Goal: Task Accomplishment & Management: Use online tool/utility

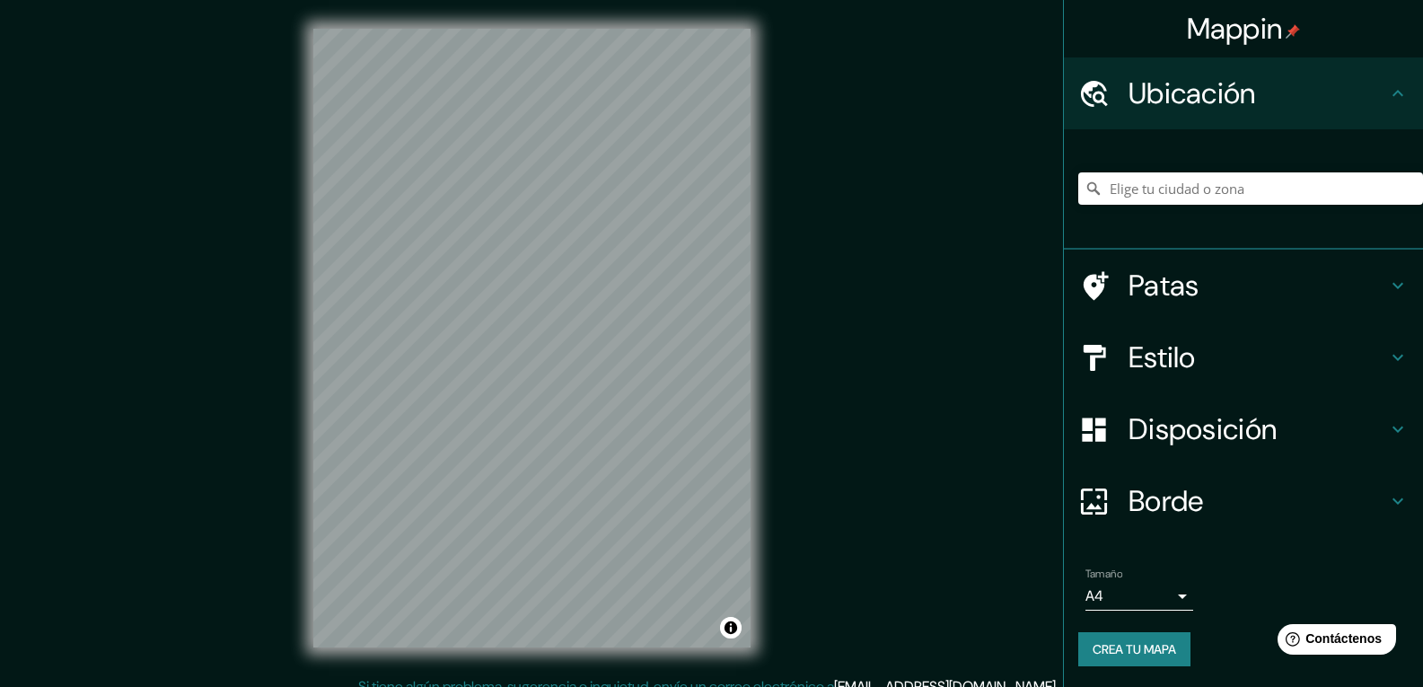
click at [1186, 372] on h4 "Estilo" at bounding box center [1257, 357] width 258 height 36
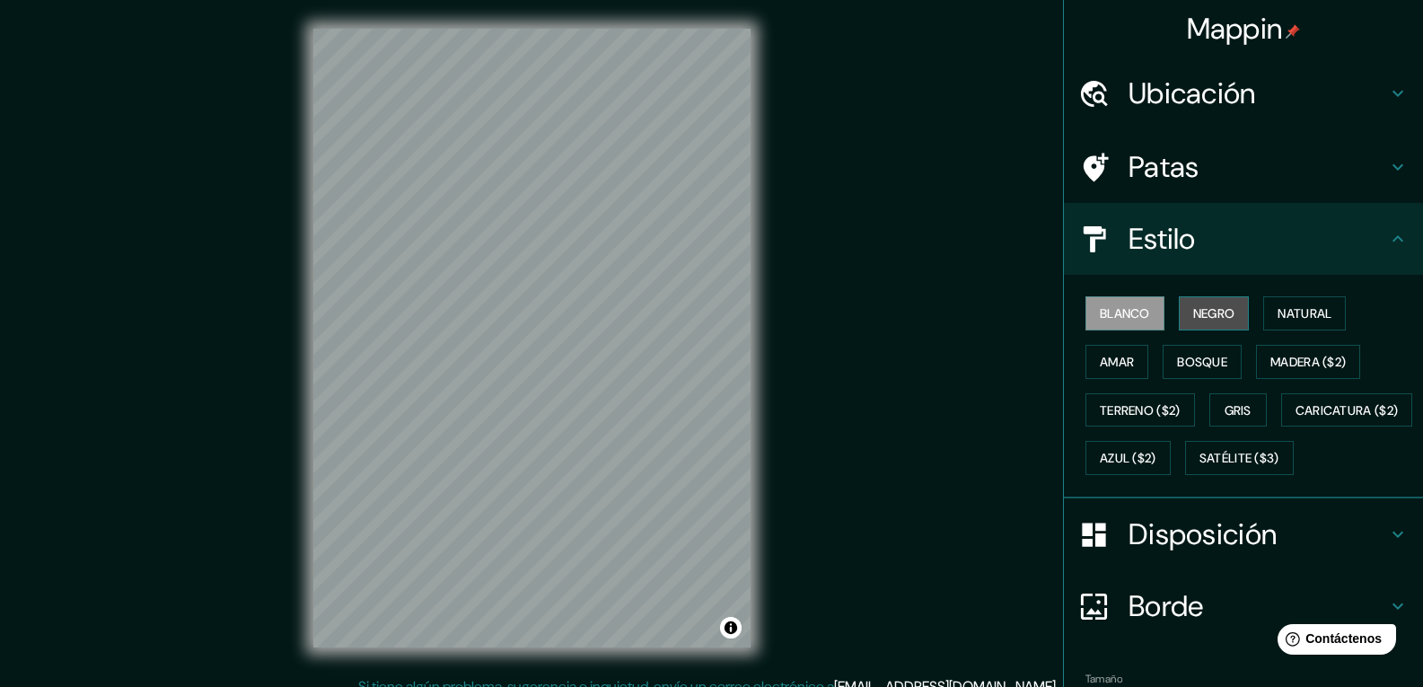
click at [1216, 314] on font "Negro" at bounding box center [1214, 313] width 42 height 16
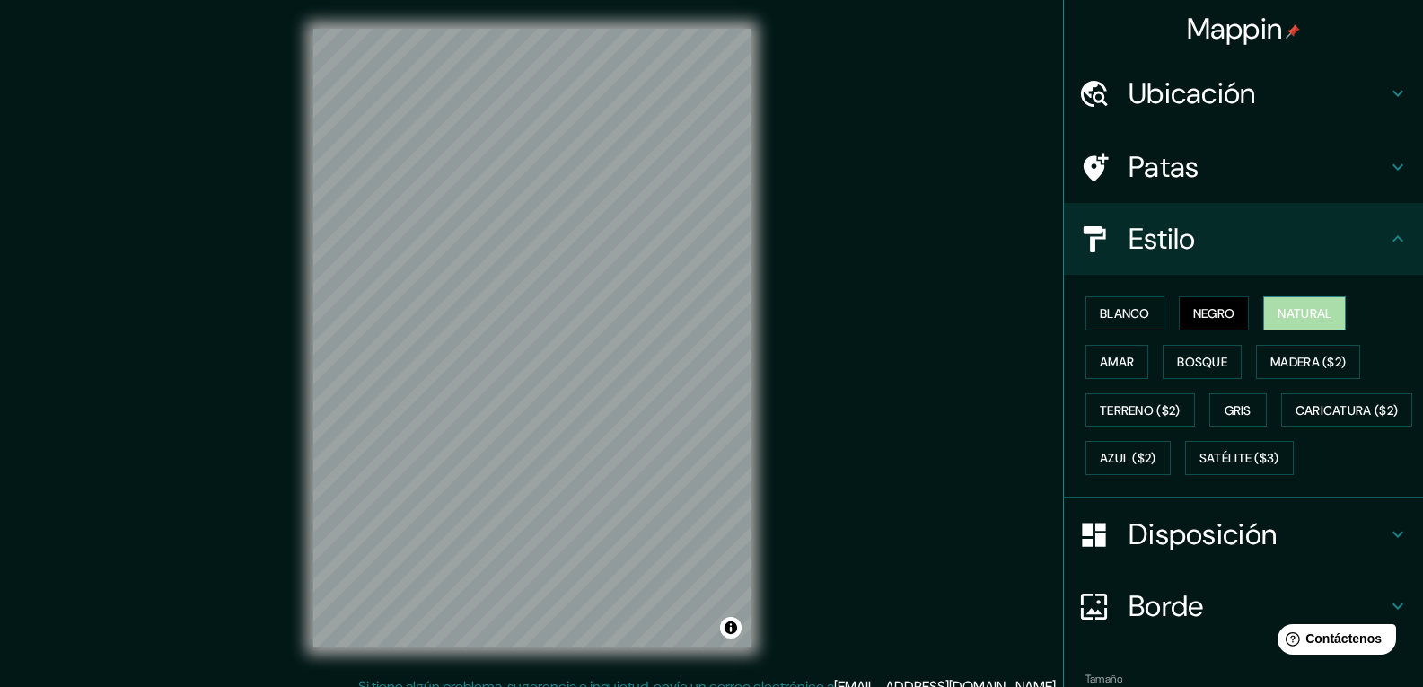
click at [1287, 316] on font "Natural" at bounding box center [1304, 313] width 54 height 16
click at [1107, 357] on font "Amar" at bounding box center [1116, 362] width 34 height 16
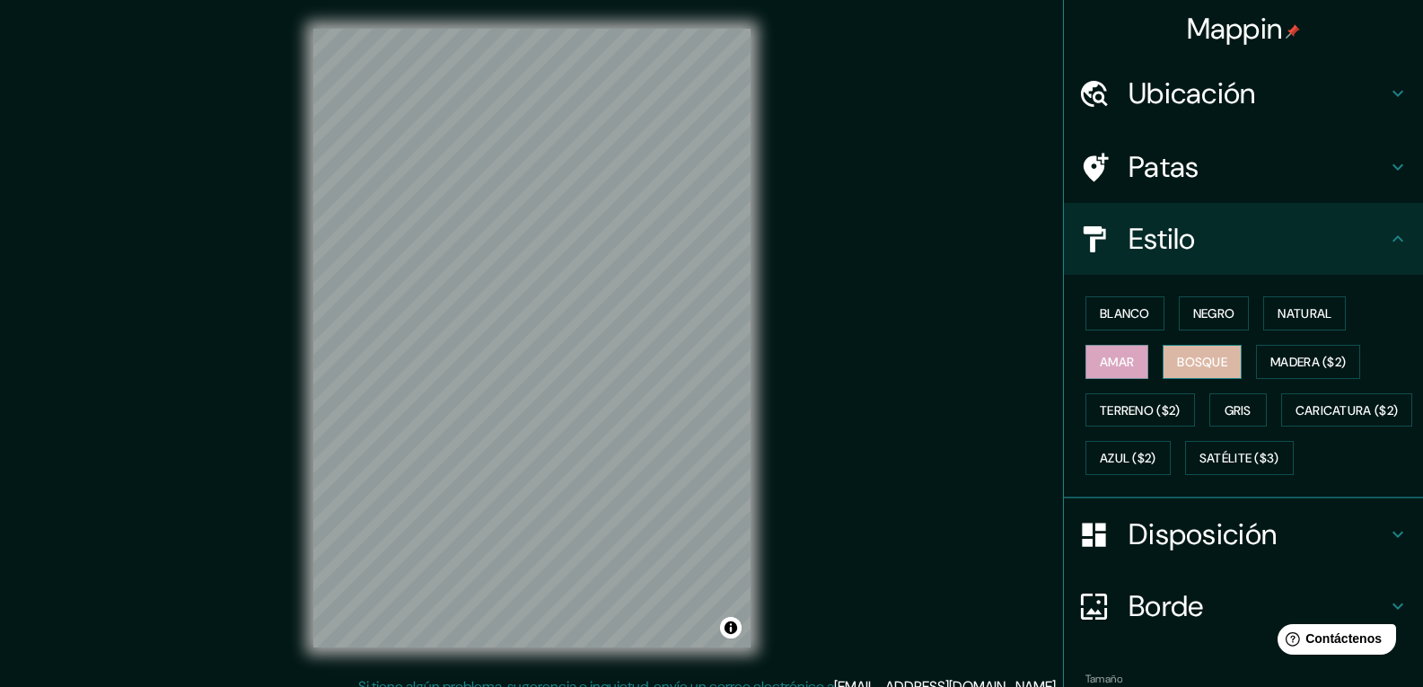
click at [1196, 362] on font "Bosque" at bounding box center [1202, 362] width 50 height 16
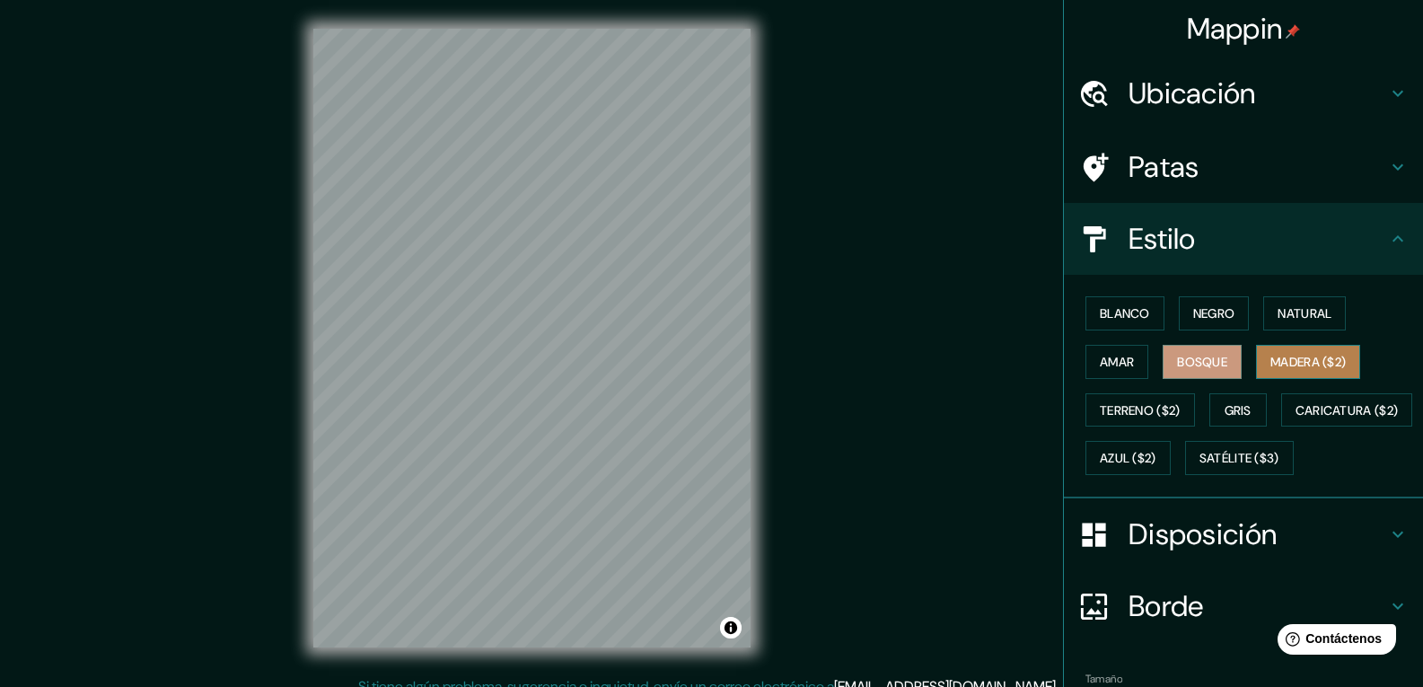
click at [1283, 374] on button "Madera ($2)" at bounding box center [1308, 362] width 104 height 34
drag, startPoint x: 1221, startPoint y: 438, endPoint x: 1198, endPoint y: 481, distance: 49.0
click at [1198, 481] on div "Blanco Negro Natural Amar Bosque Madera ($2) Terreno ($2) Gris Caricatura ($2) …" at bounding box center [1250, 385] width 345 height 193
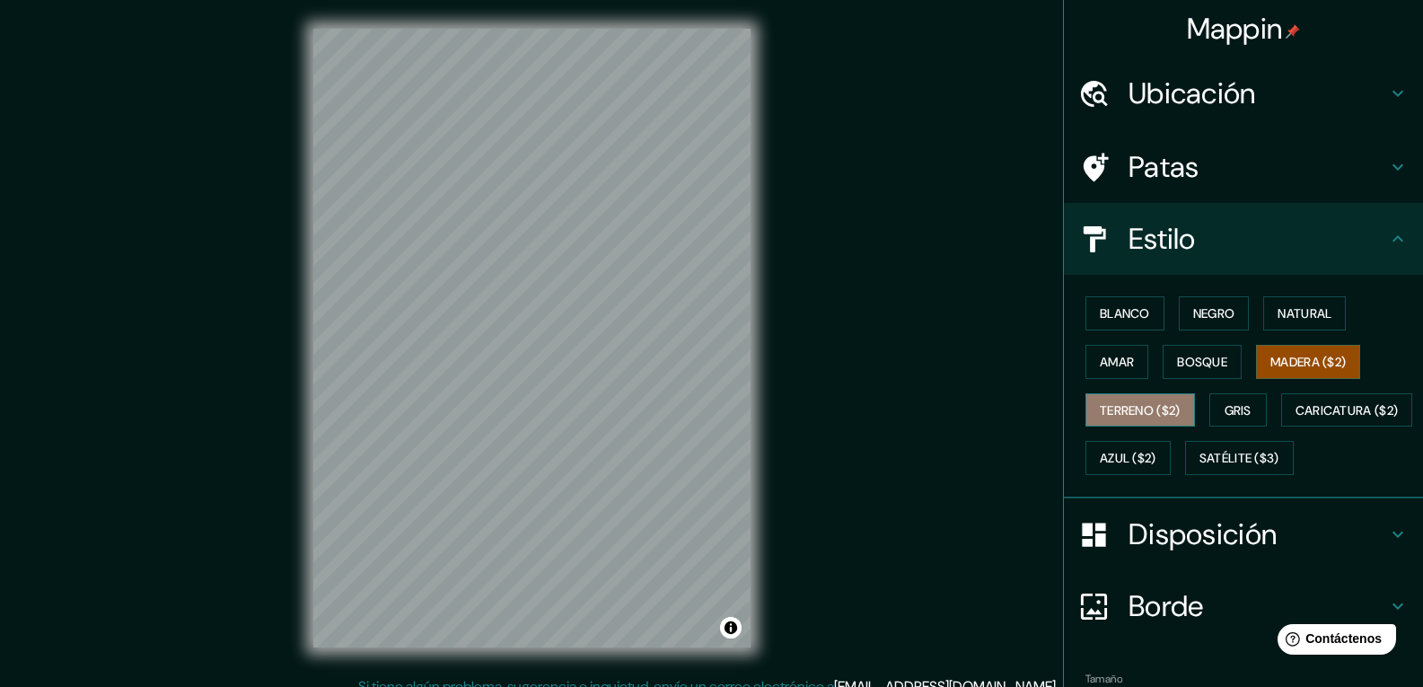
click at [1150, 403] on font "Terreno ($2)" at bounding box center [1139, 410] width 81 height 16
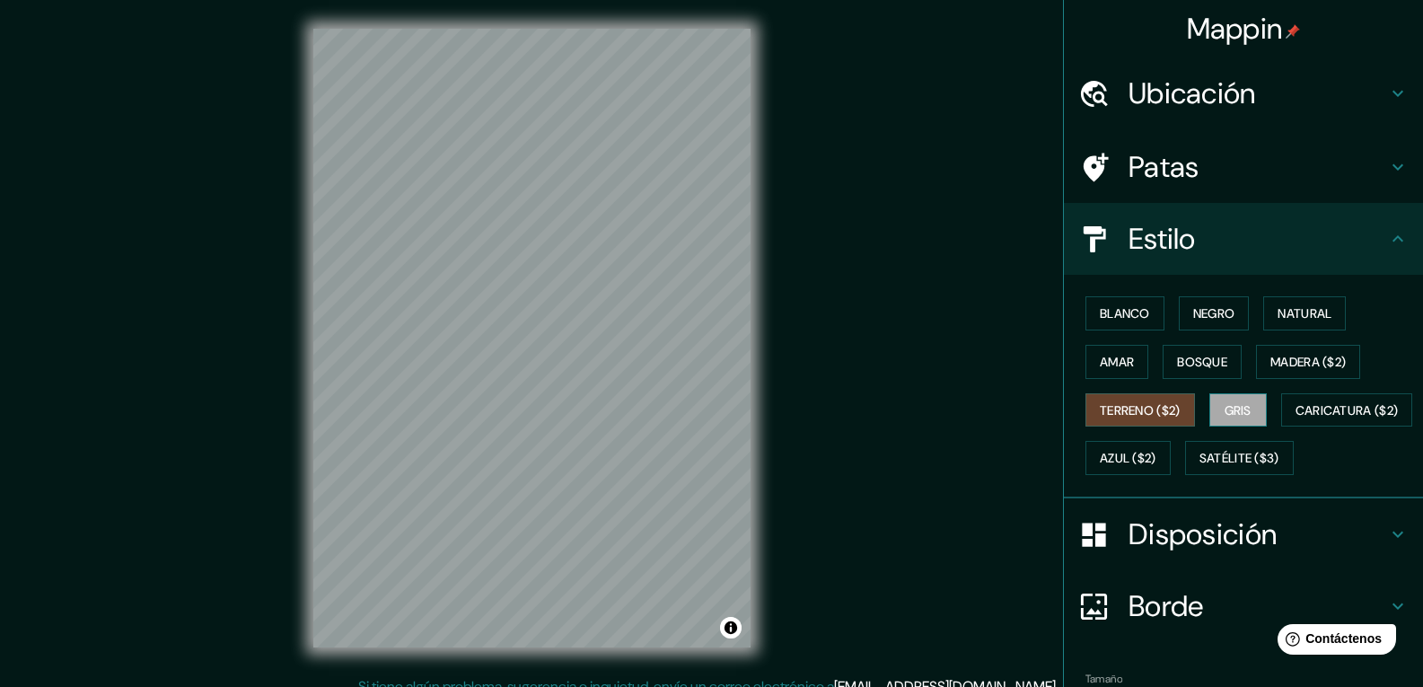
click at [1213, 412] on button "Gris" at bounding box center [1237, 410] width 57 height 34
click at [1295, 418] on font "Caricatura ($2)" at bounding box center [1346, 410] width 103 height 16
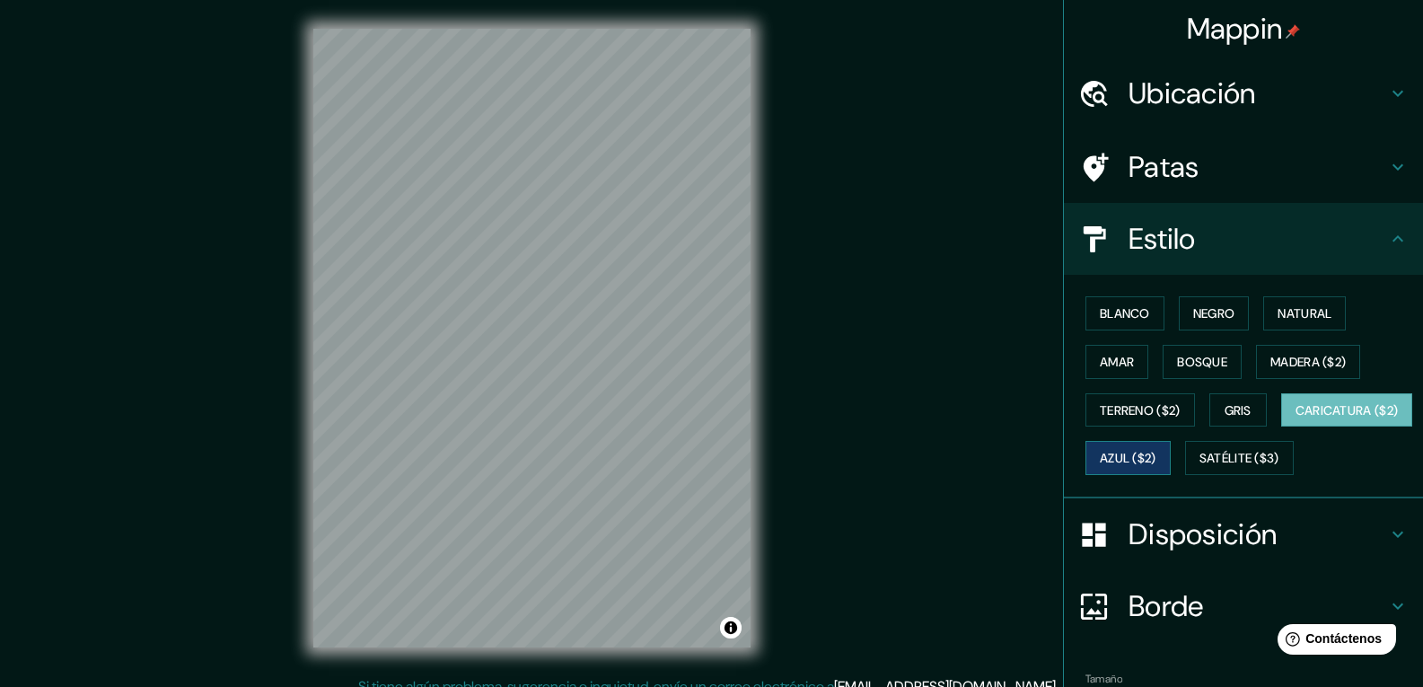
click at [1170, 445] on button "Azul ($2)" at bounding box center [1127, 458] width 85 height 34
click at [1199, 467] on font "Satélite ($3)" at bounding box center [1239, 459] width 80 height 16
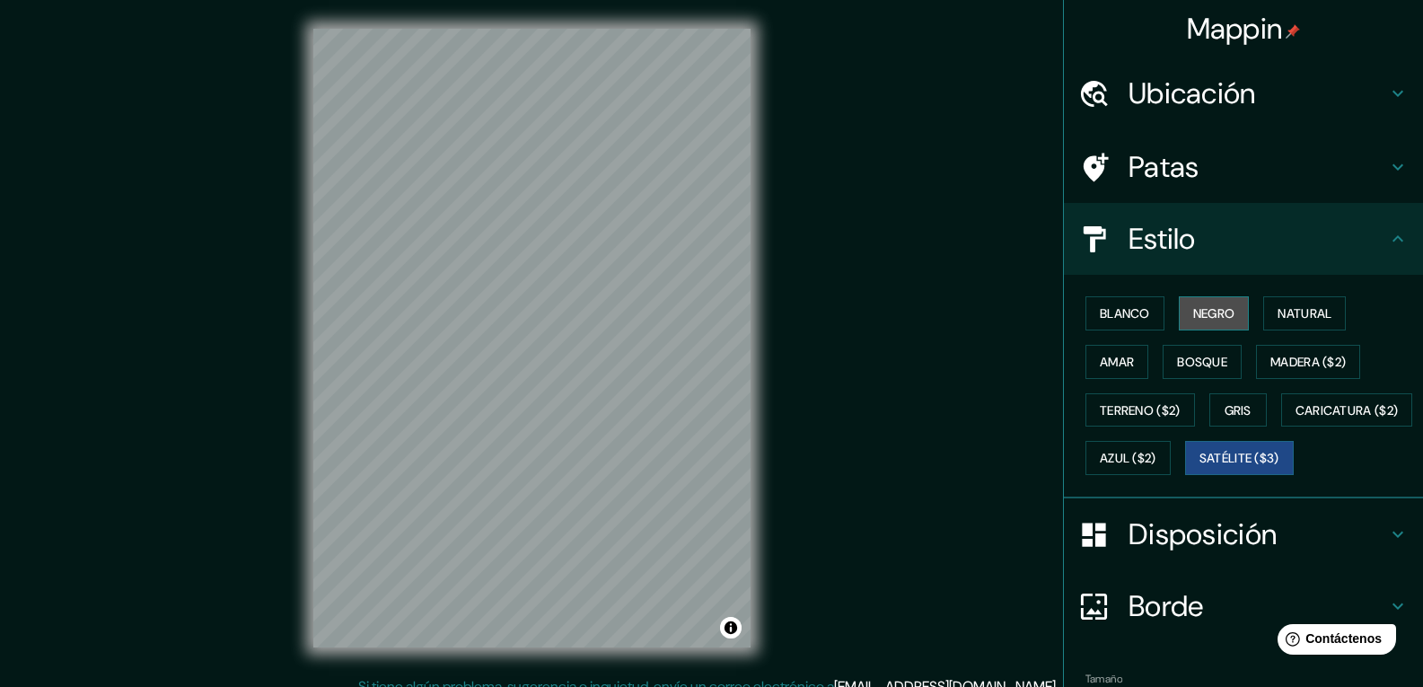
click at [1193, 321] on font "Negro" at bounding box center [1214, 313] width 42 height 16
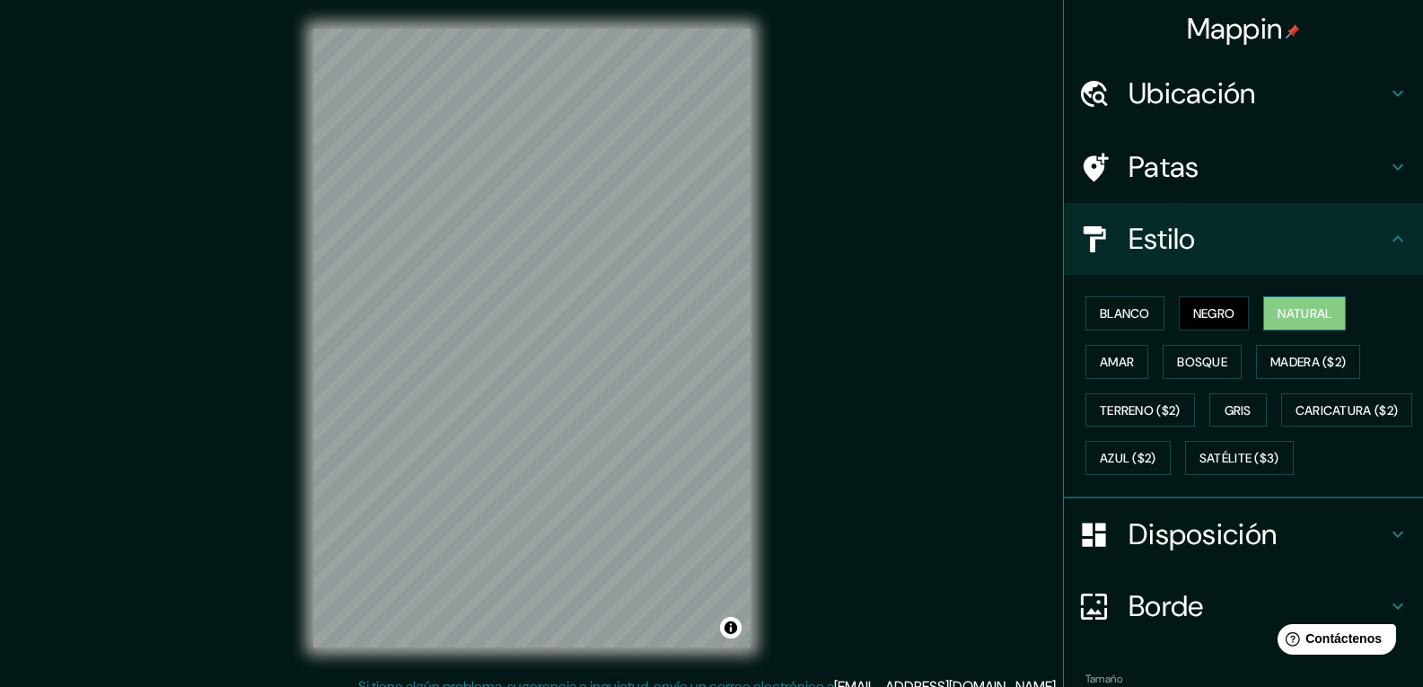
click at [1291, 320] on font "Natural" at bounding box center [1304, 313] width 54 height 16
click at [1099, 368] on font "Amar" at bounding box center [1116, 362] width 34 height 16
click at [1195, 308] on font "Negro" at bounding box center [1214, 313] width 42 height 16
click at [1118, 320] on font "Blanco" at bounding box center [1124, 313] width 50 height 16
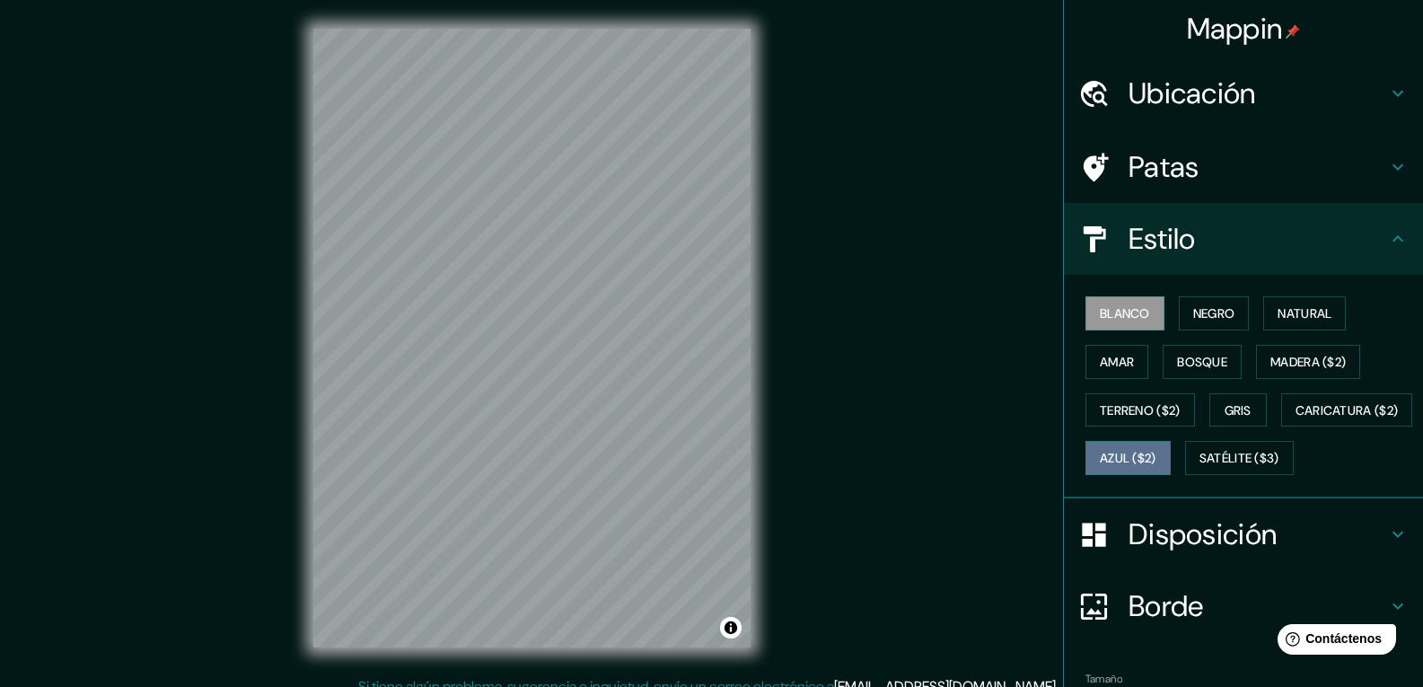
click at [1156, 457] on font "Azul ($2)" at bounding box center [1127, 459] width 57 height 16
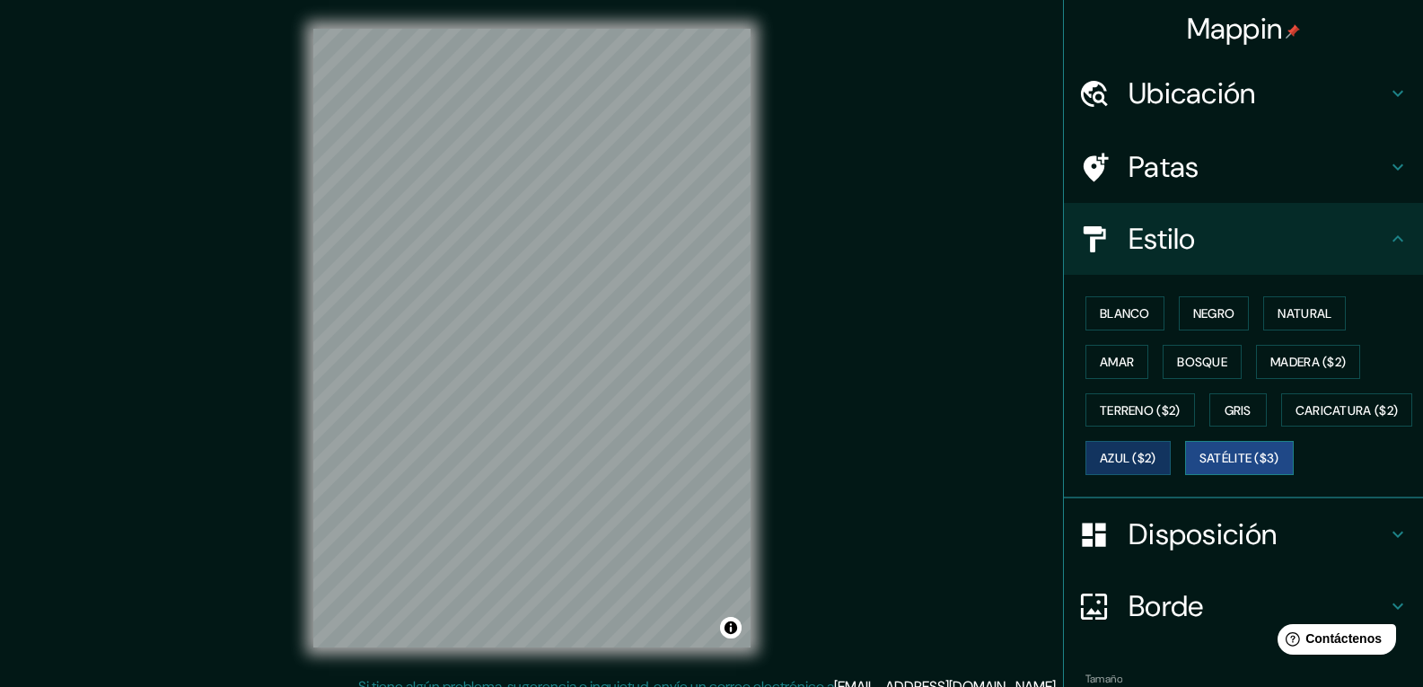
click at [1199, 467] on font "Satélite ($3)" at bounding box center [1239, 459] width 80 height 16
click at [1295, 418] on font "Caricatura ($2)" at bounding box center [1346, 410] width 103 height 16
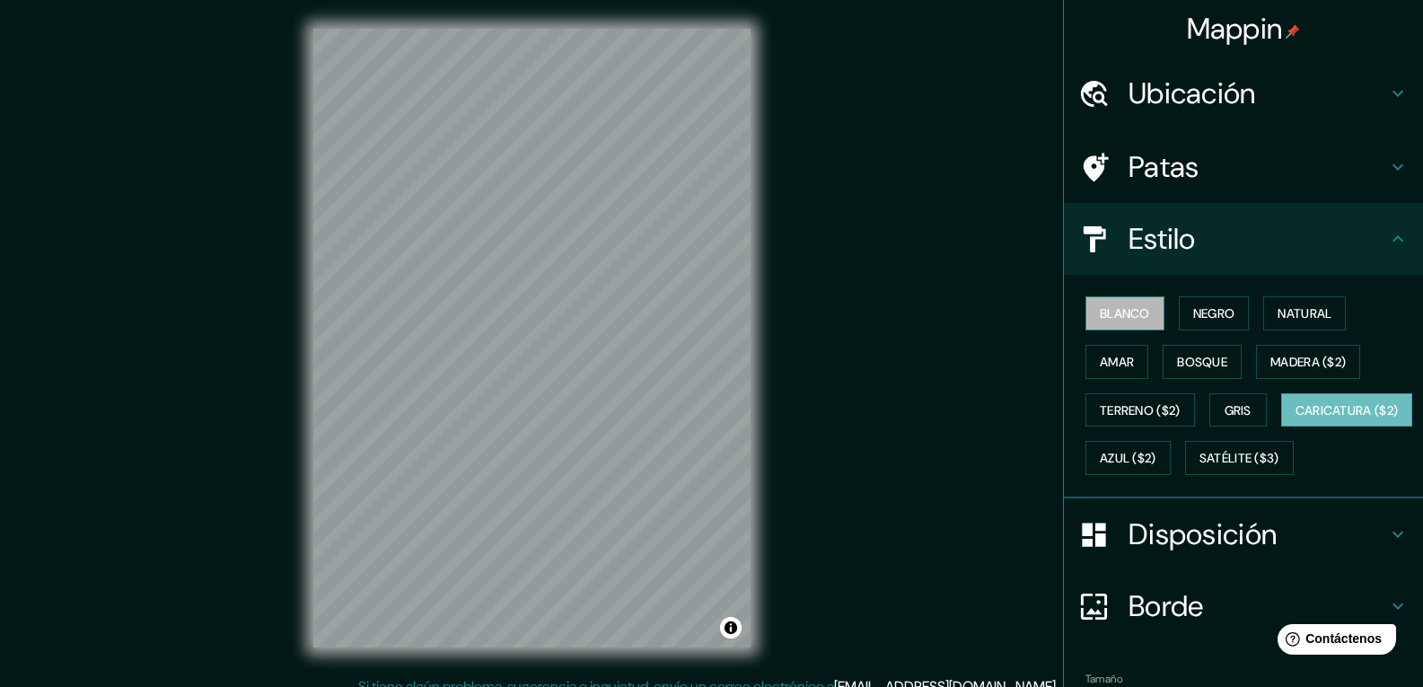
drag, startPoint x: 1116, startPoint y: 310, endPoint x: 1100, endPoint y: 362, distance: 54.5
click at [1116, 310] on font "Blanco" at bounding box center [1124, 313] width 50 height 16
